Goal: Task Accomplishment & Management: Manage account settings

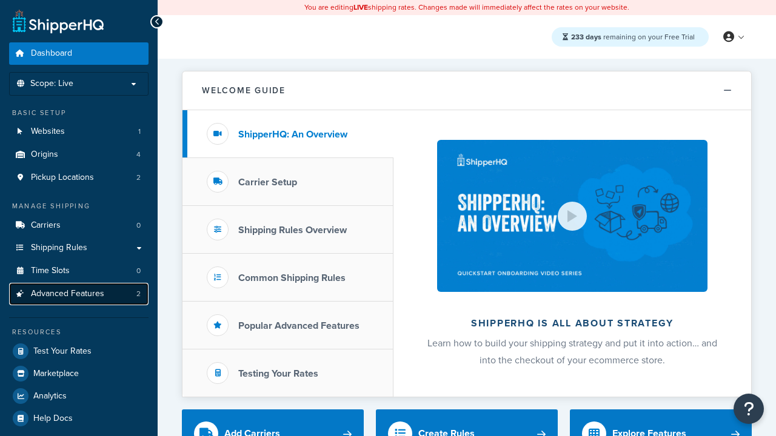
click at [79, 294] on span "Advanced Features" at bounding box center [67, 294] width 73 height 10
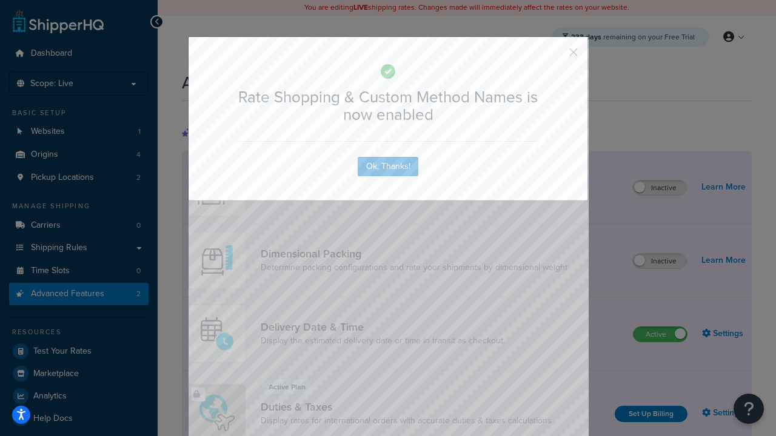
scroll to position [539, 0]
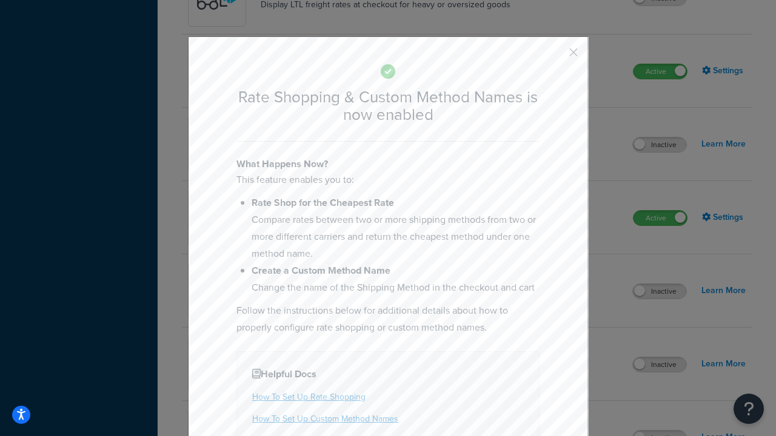
click at [555, 55] on button "button" at bounding box center [555, 56] width 3 height 3
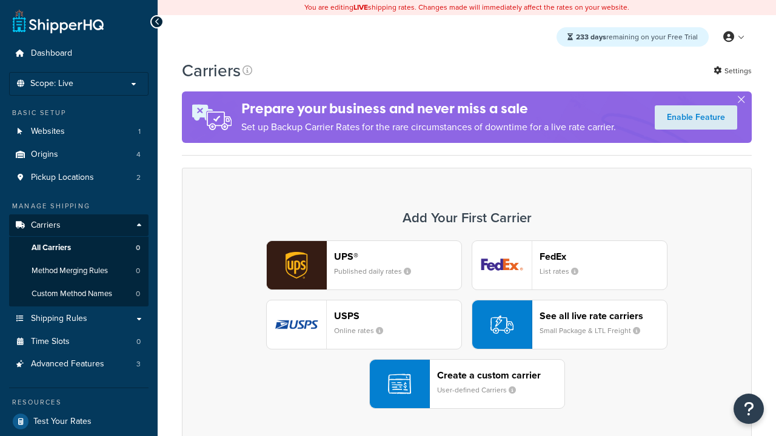
click at [467, 325] on div "UPS® Published daily rates FedEx List rates USPS Online rates See all live rate…" at bounding box center [467, 325] width 544 height 168
click at [569, 325] on div "See all live rate carriers Small Package & LTL Freight" at bounding box center [602, 324] width 127 height 29
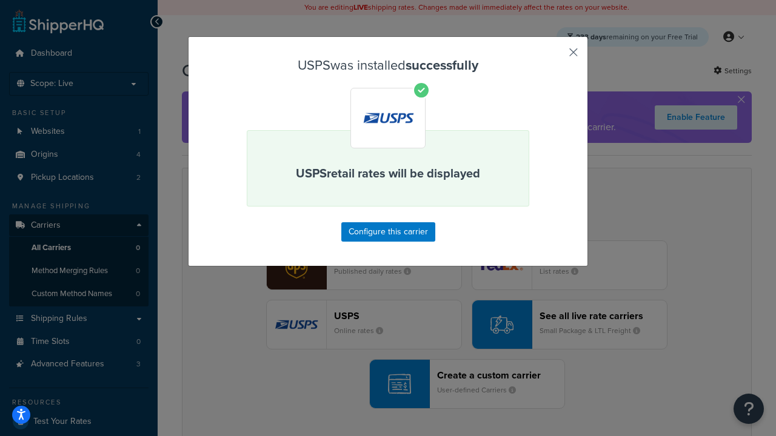
click at [555, 56] on button "button" at bounding box center [555, 56] width 3 height 3
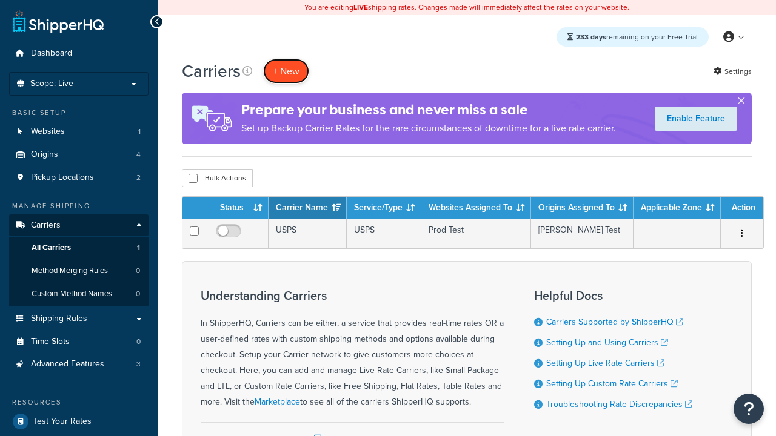
click at [286, 71] on button "+ New" at bounding box center [286, 71] width 46 height 25
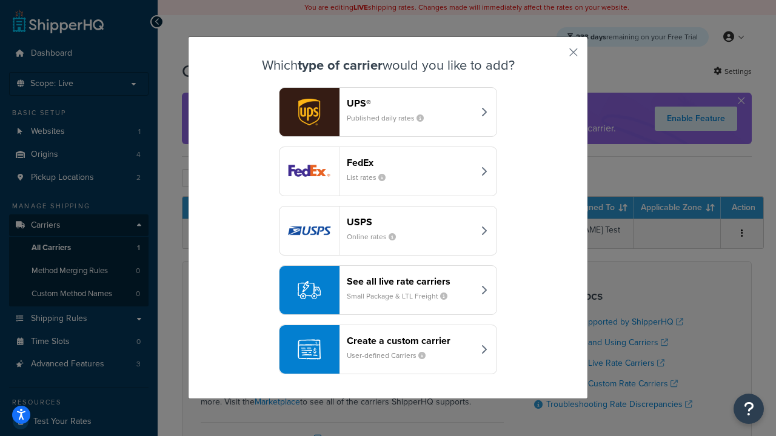
click at [388, 290] on div "See all live rate carriers Small Package & LTL Freight" at bounding box center [410, 290] width 127 height 29
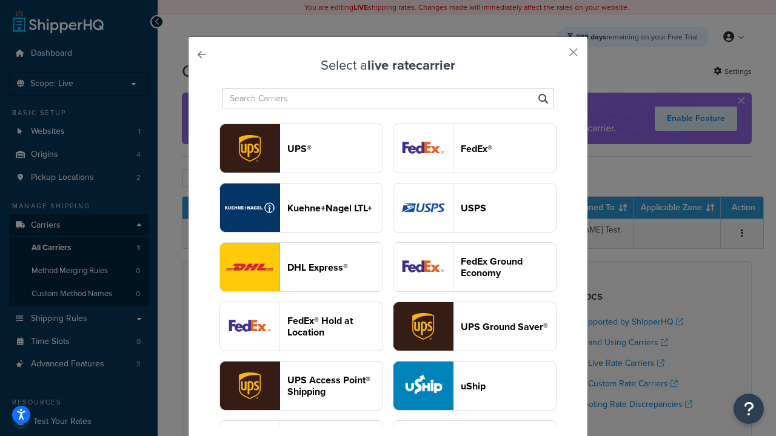
click at [475, 148] on header "FedEx®" at bounding box center [508, 149] width 95 height 12
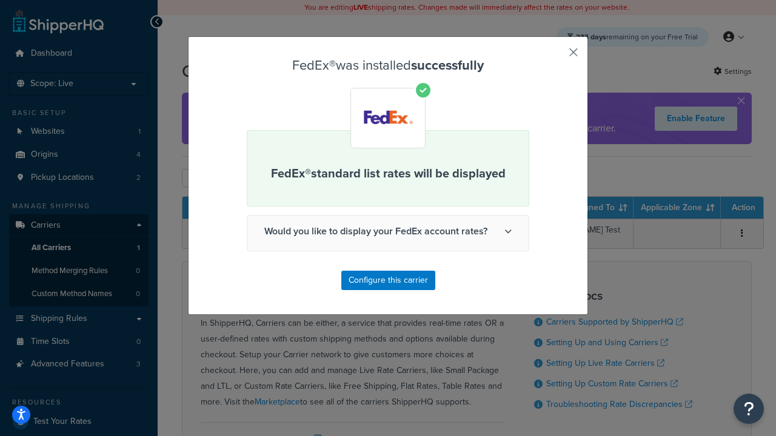
click at [555, 56] on button "button" at bounding box center [555, 56] width 3 height 3
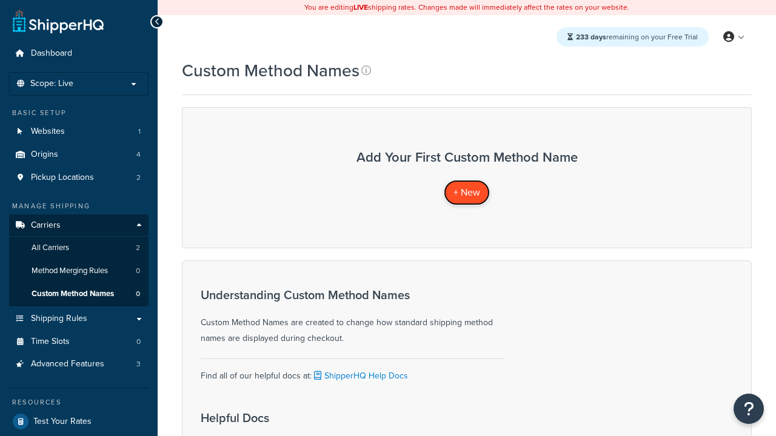
click at [467, 192] on span "+ New" at bounding box center [466, 192] width 27 height 14
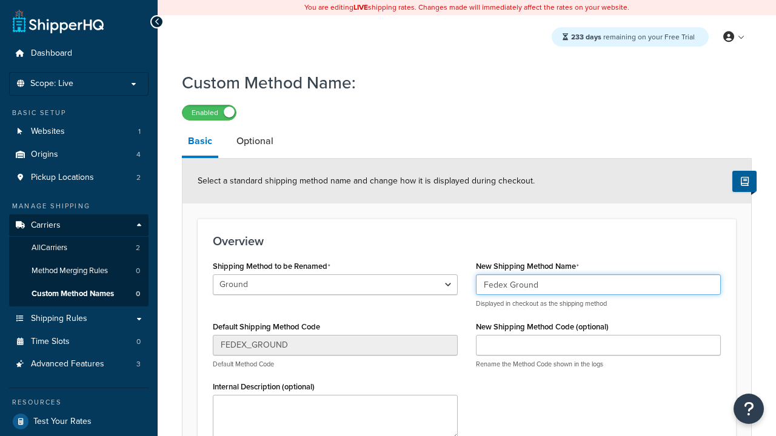
type input "Fedex Ground"
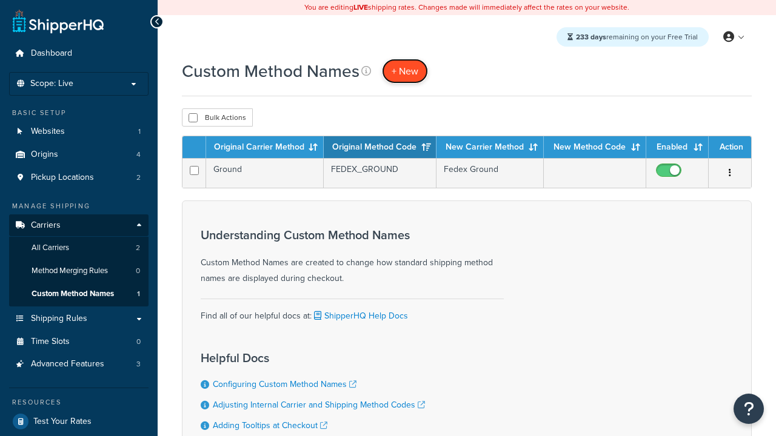
click at [405, 71] on span "+ New" at bounding box center [405, 71] width 27 height 14
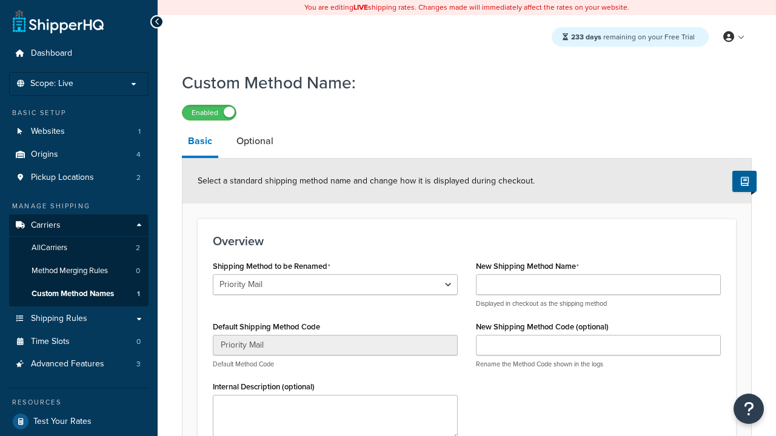
select select "707160"
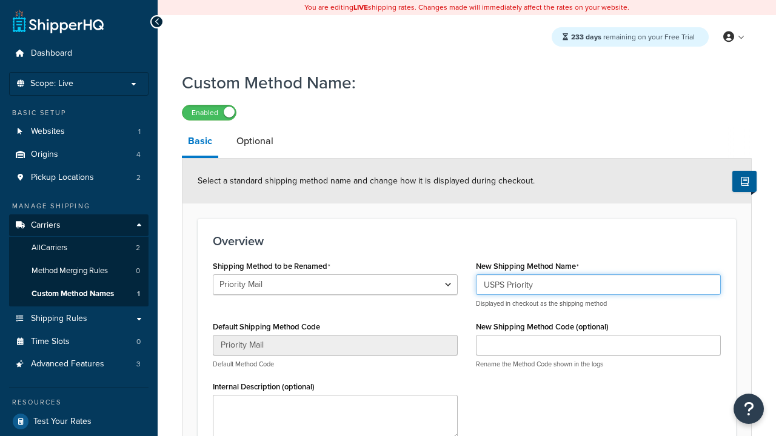
type input "USPS Priority"
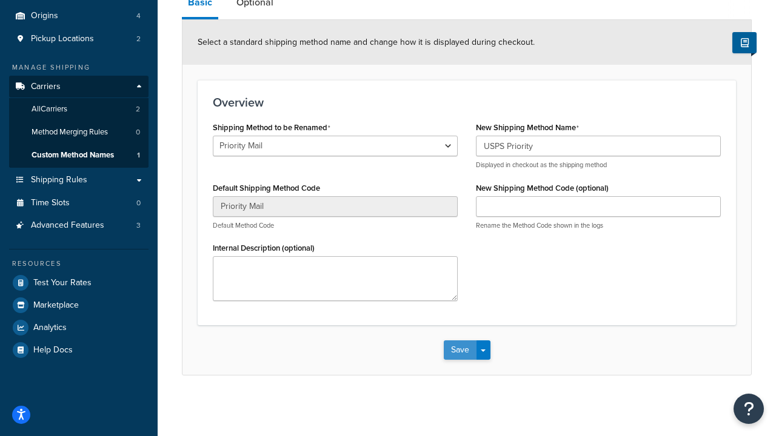
click at [459, 350] on button "Save" at bounding box center [460, 350] width 33 height 19
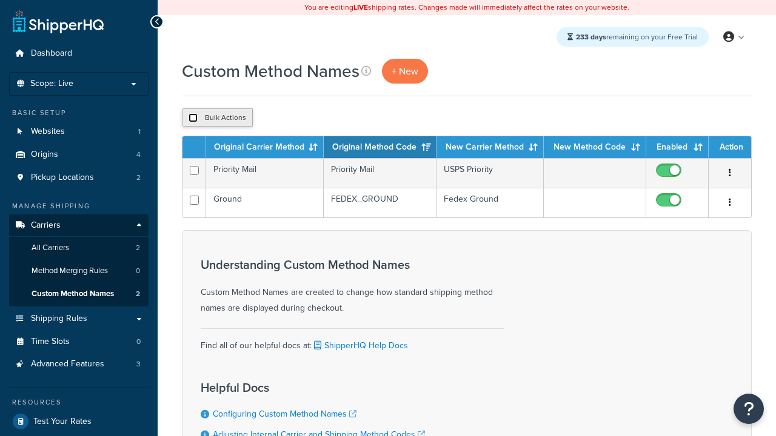
click at [193, 118] on input "checkbox" at bounding box center [192, 117] width 9 height 9
checkbox input "true"
click at [278, 118] on button "Duplicate" at bounding box center [277, 117] width 51 height 18
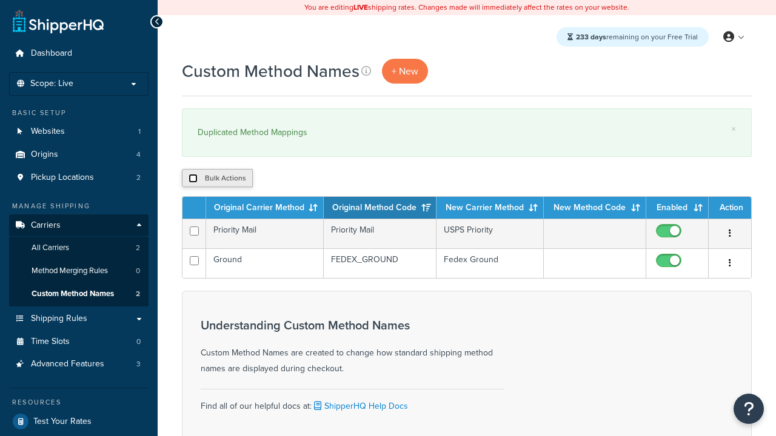
click at [193, 179] on input "checkbox" at bounding box center [192, 178] width 9 height 9
checkbox input "true"
click at [326, 179] on button "Delete" at bounding box center [323, 178] width 42 height 18
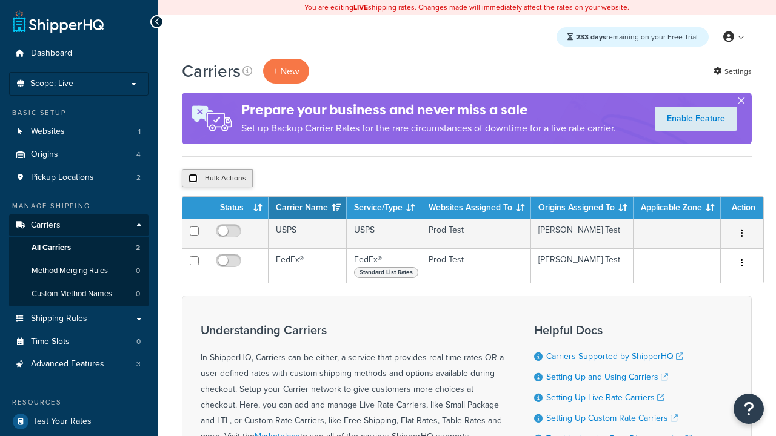
click at [193, 179] on input "checkbox" at bounding box center [192, 178] width 9 height 9
checkbox input "true"
click at [0, 0] on button "Delete" at bounding box center [0, 0] width 0 height 0
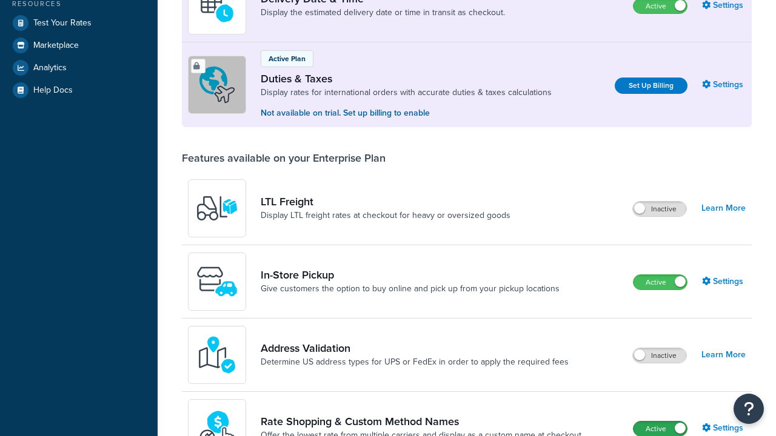
click at [660, 422] on label "Active" at bounding box center [659, 429] width 53 height 15
